Goal: Task Accomplishment & Management: Use online tool/utility

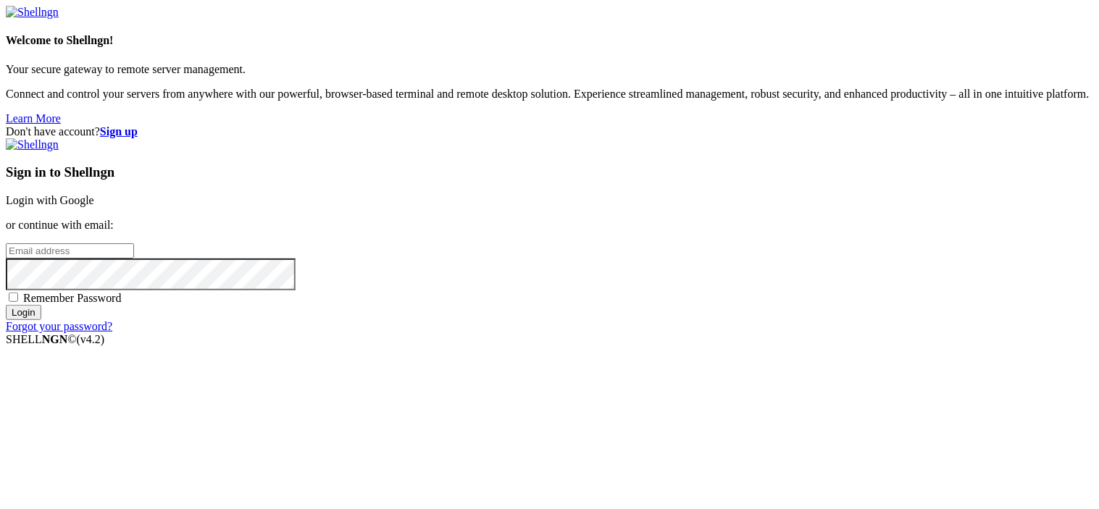
type input "root"
click at [94, 194] on link "Login with Google" at bounding box center [50, 200] width 88 height 12
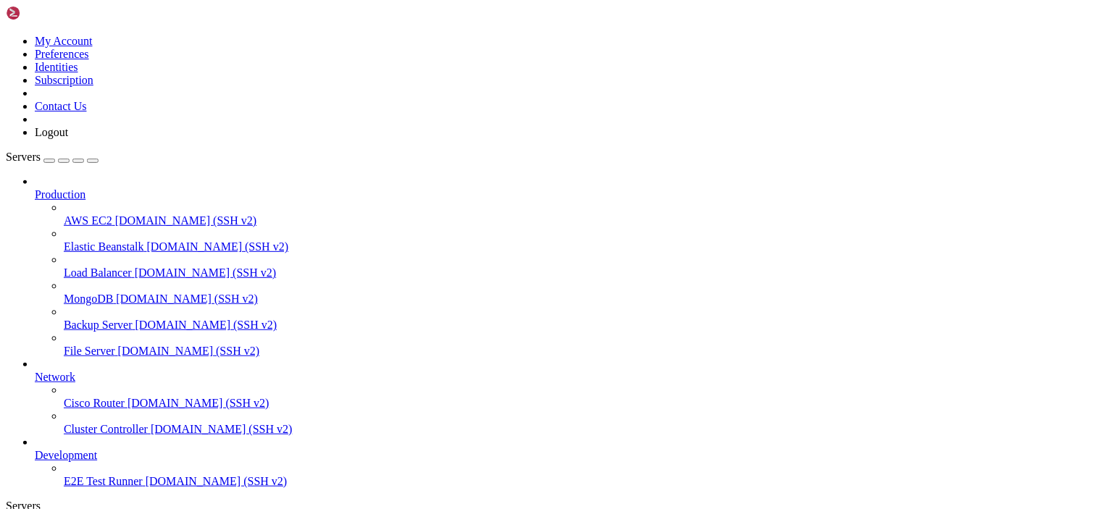
click at [35, 188] on icon at bounding box center [35, 188] width 0 height 0
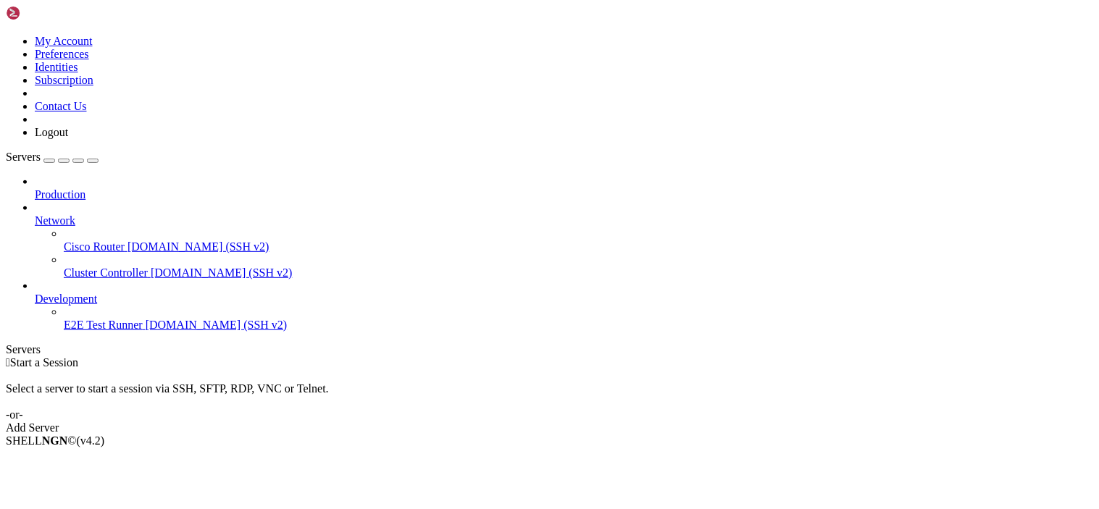
click at [163, 175] on div at bounding box center [564, 181] width 1059 height 13
click at [132, 188] on link "Production" at bounding box center [564, 194] width 1059 height 13
click at [6, 35] on link at bounding box center [6, 35] width 0 height 0
click at [68, 138] on link "Logout" at bounding box center [51, 132] width 33 height 12
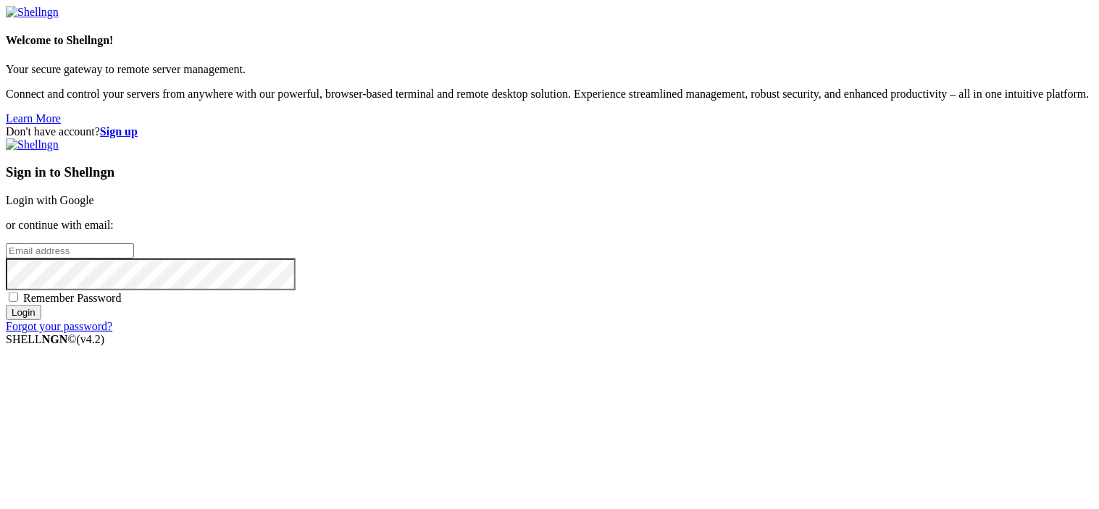
type input "root"
click at [94, 194] on link "Login with Google" at bounding box center [50, 200] width 88 height 12
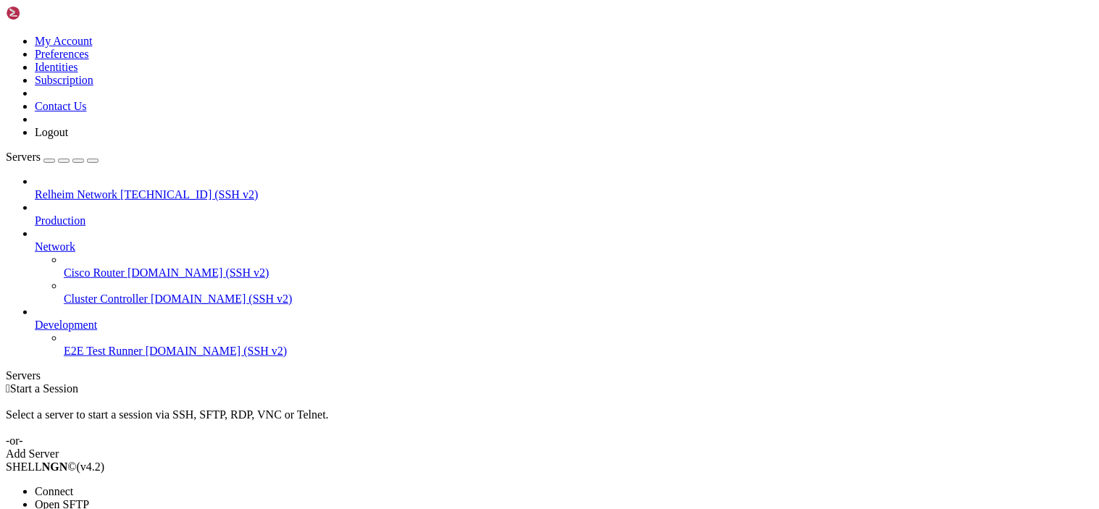
click at [167, 498] on li "Open SFTP" at bounding box center [101, 504] width 132 height 13
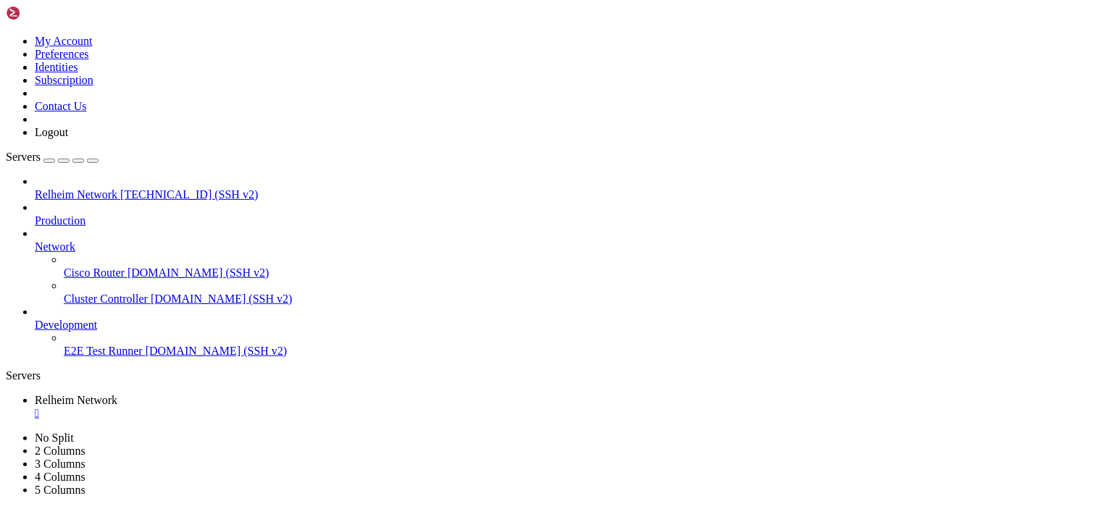
scroll to position [125, 0]
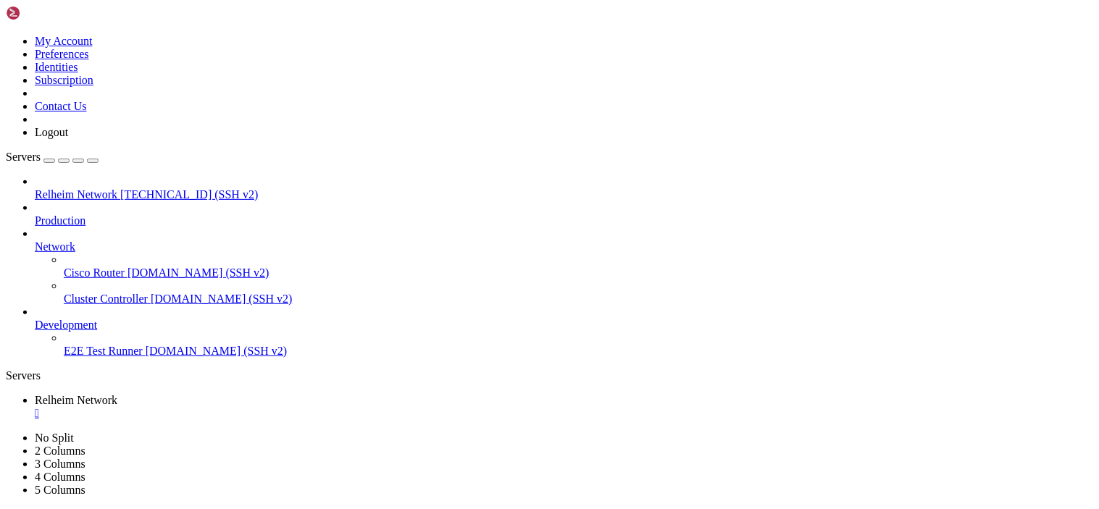
click at [42, 477] on span " config" at bounding box center [25, 483] width 34 height 12
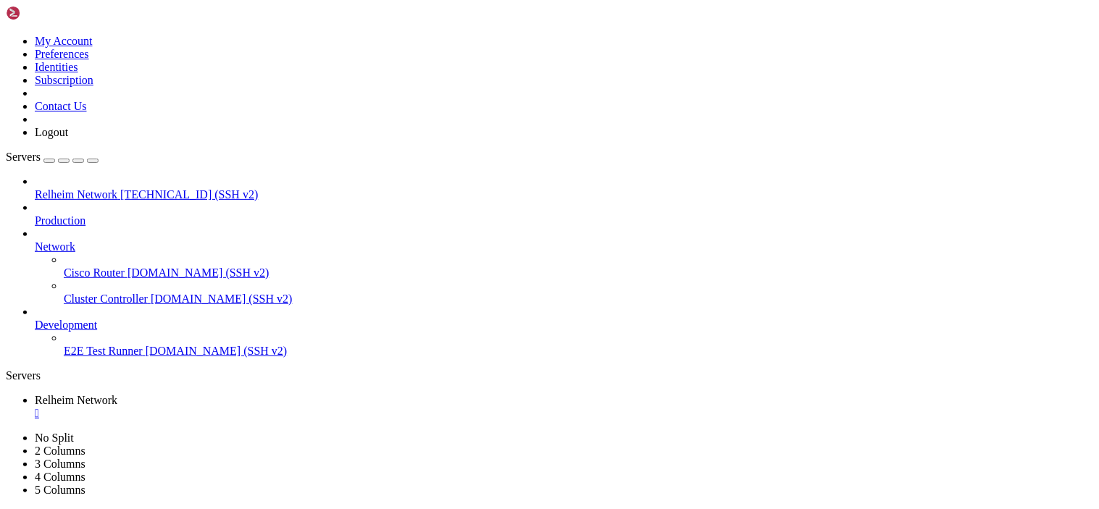
scroll to position [643, 0]
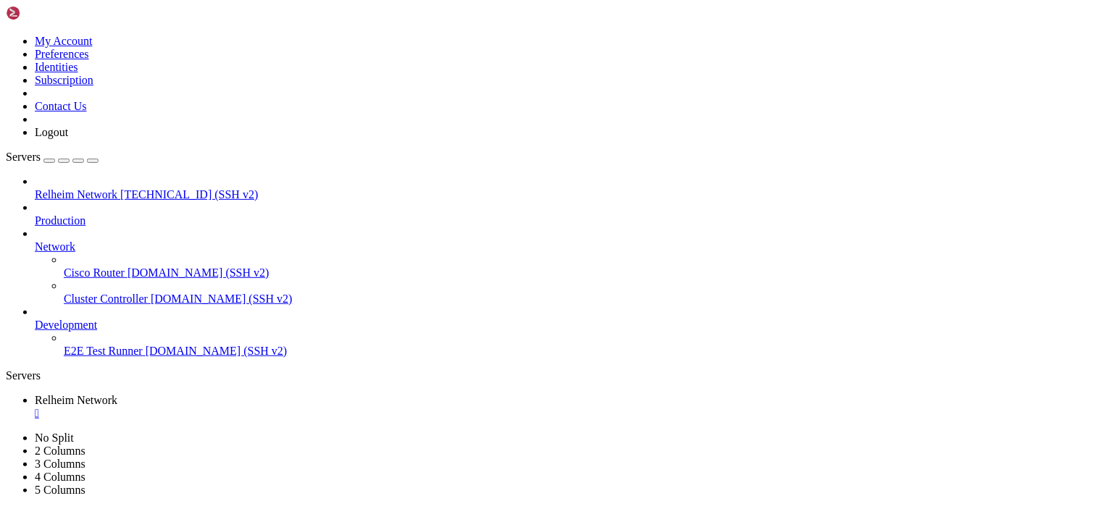
drag, startPoint x: 377, startPoint y: 264, endPoint x: 297, endPoint y: 275, distance: 80.4
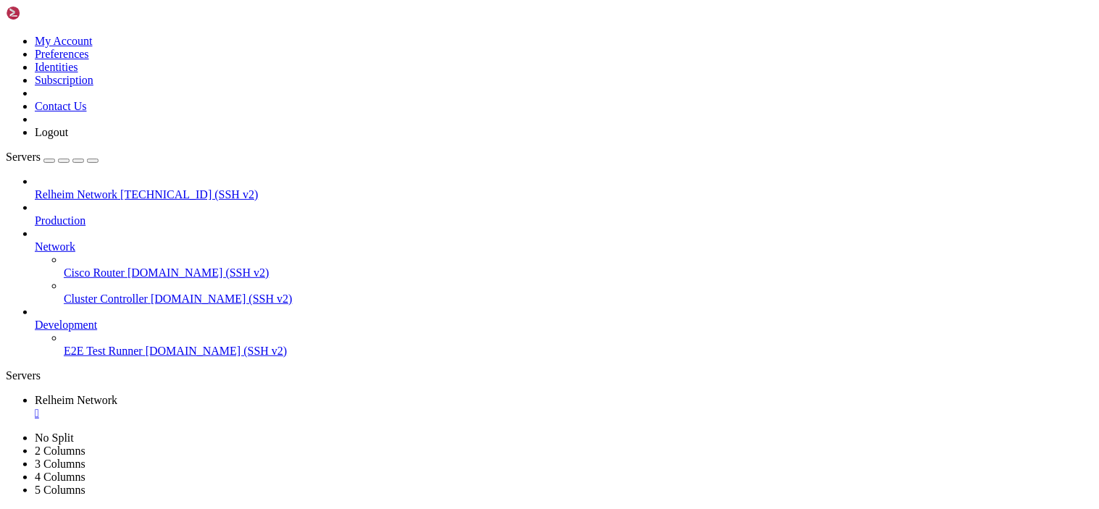
drag, startPoint x: 228, startPoint y: 280, endPoint x: 1037, endPoint y: 306, distance: 809.0
drag, startPoint x: 443, startPoint y: 262, endPoint x: 229, endPoint y: 252, distance: 214.7
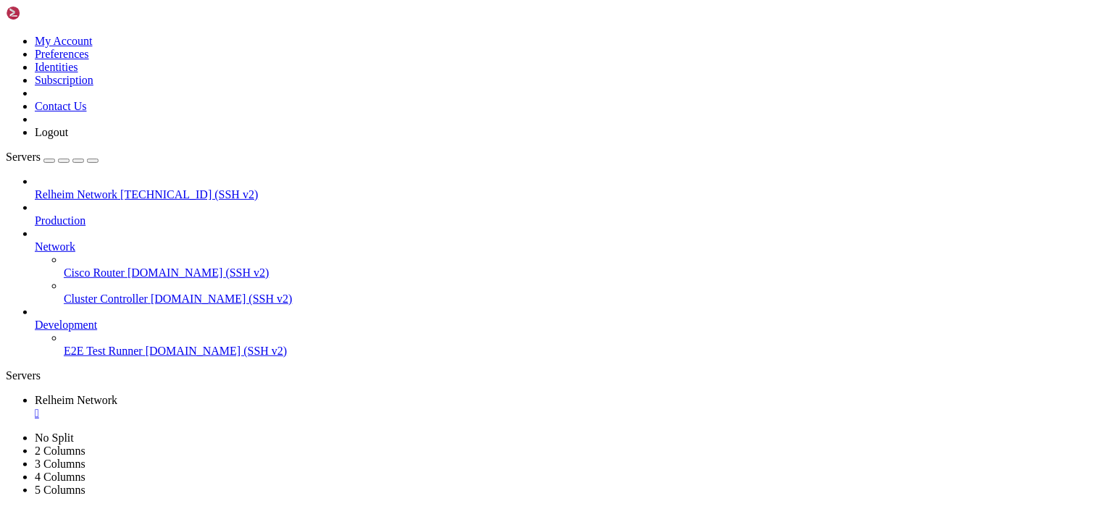
scroll to position [0, 0]
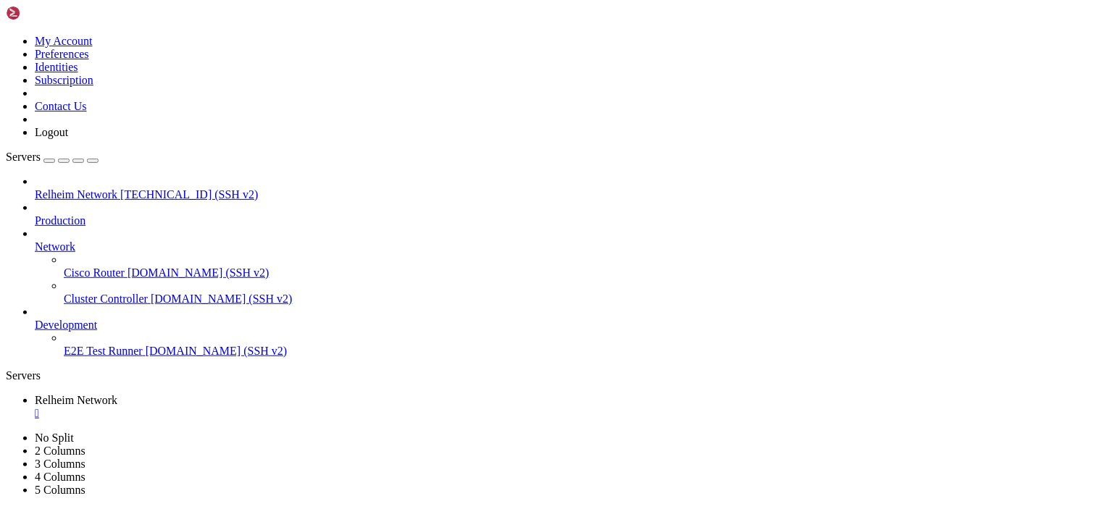
scroll to position [125, 0]
type input "/var/lib/pterodactyl/volumes/86d50798-a600-4154-9641-a224b6f6f48a"
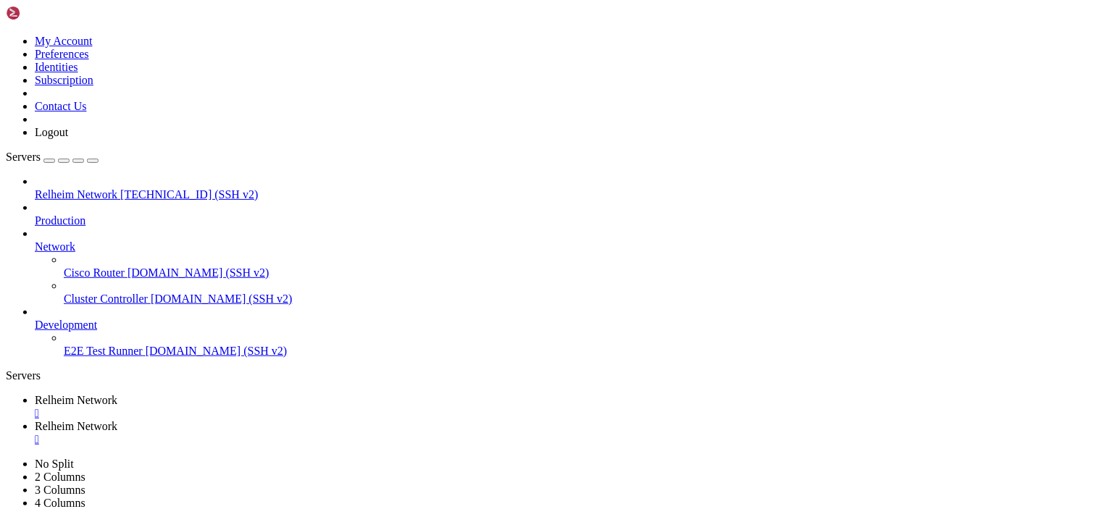
drag, startPoint x: 170, startPoint y: 1644, endPoint x: 15, endPoint y: 1537, distance: 187.5
drag, startPoint x: 763, startPoint y: 1, endPoint x: 809, endPoint y: -14, distance: 48.8
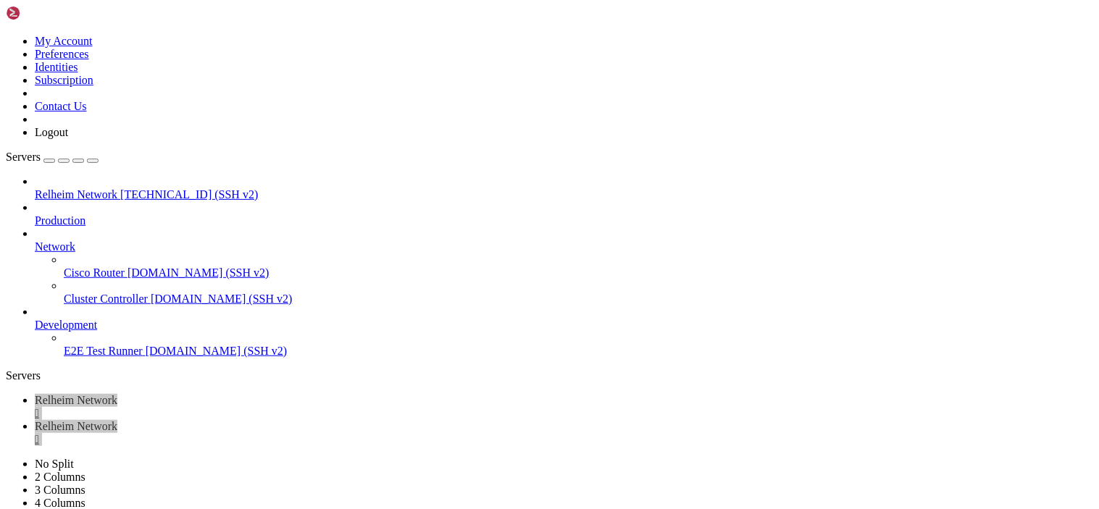
drag, startPoint x: 180, startPoint y: 1646, endPoint x: 228, endPoint y: 1658, distance: 48.7
